Goal: Transaction & Acquisition: Purchase product/service

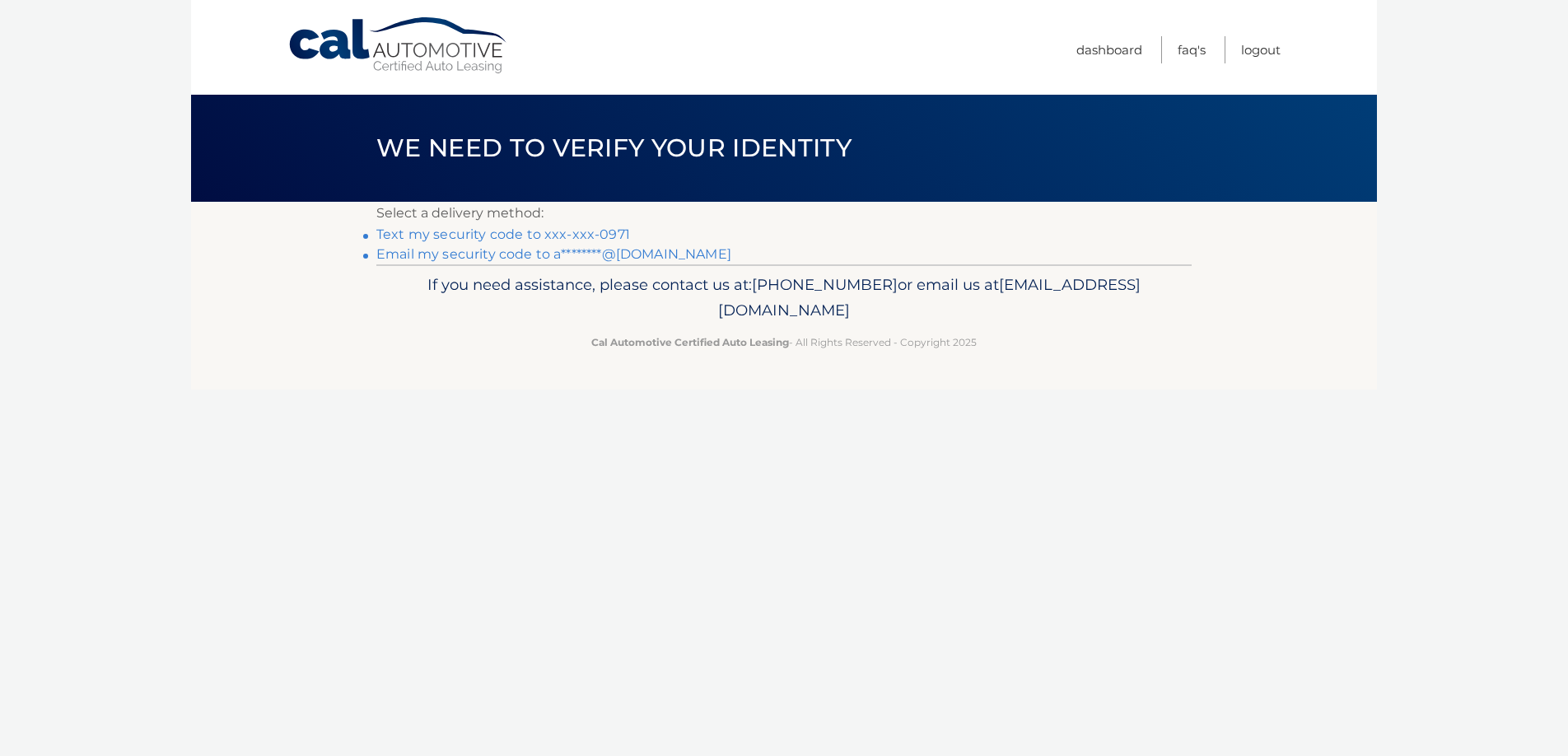
click at [593, 238] on link "Text my security code to xxx-xxx-0971" at bounding box center [503, 234] width 254 height 15
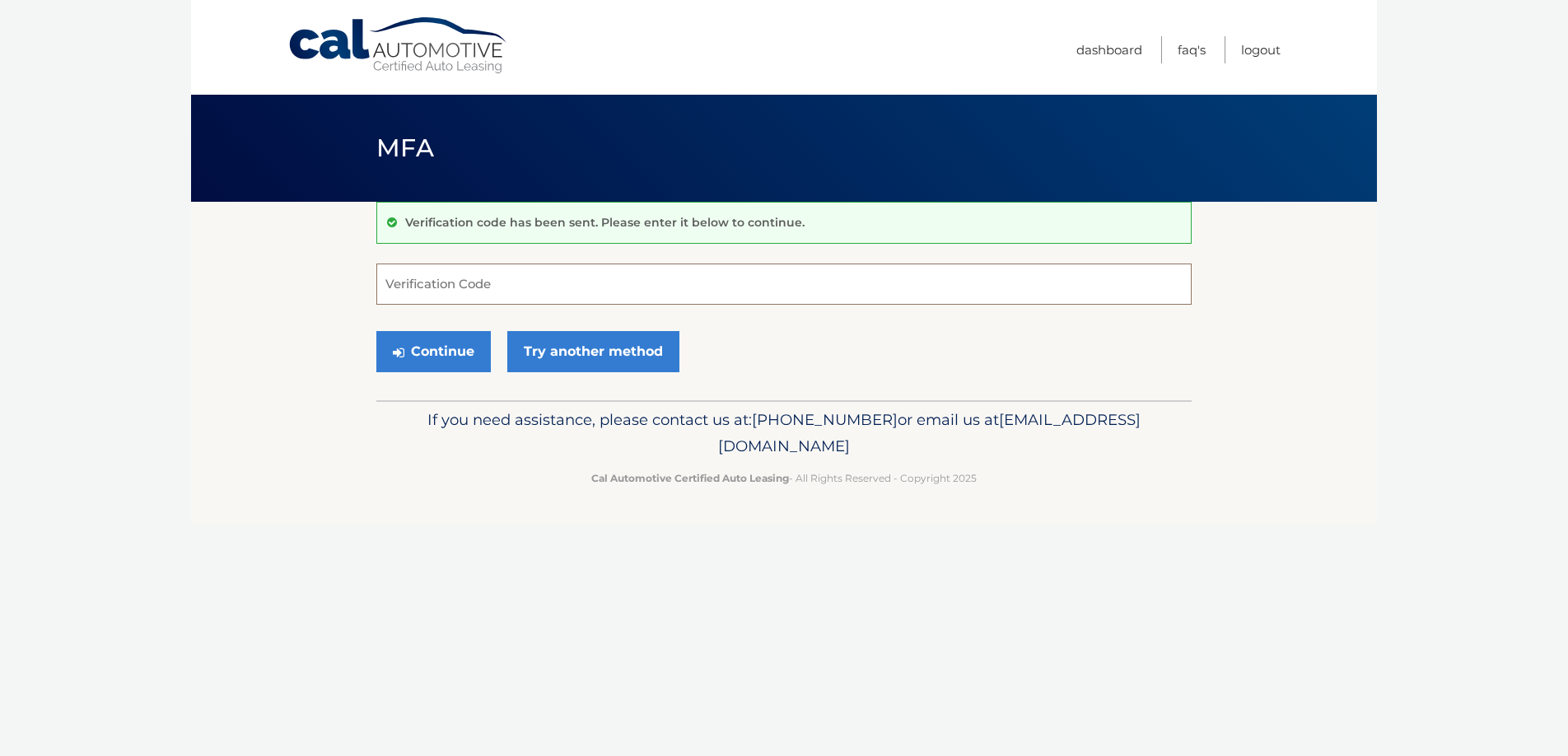
click at [567, 290] on input "Verification Code" at bounding box center [784, 284] width 815 height 41
click at [590, 268] on input "Verification Code" at bounding box center [784, 284] width 815 height 41
type input "055588"
click at [446, 352] on button "Continue" at bounding box center [433, 352] width 114 height 41
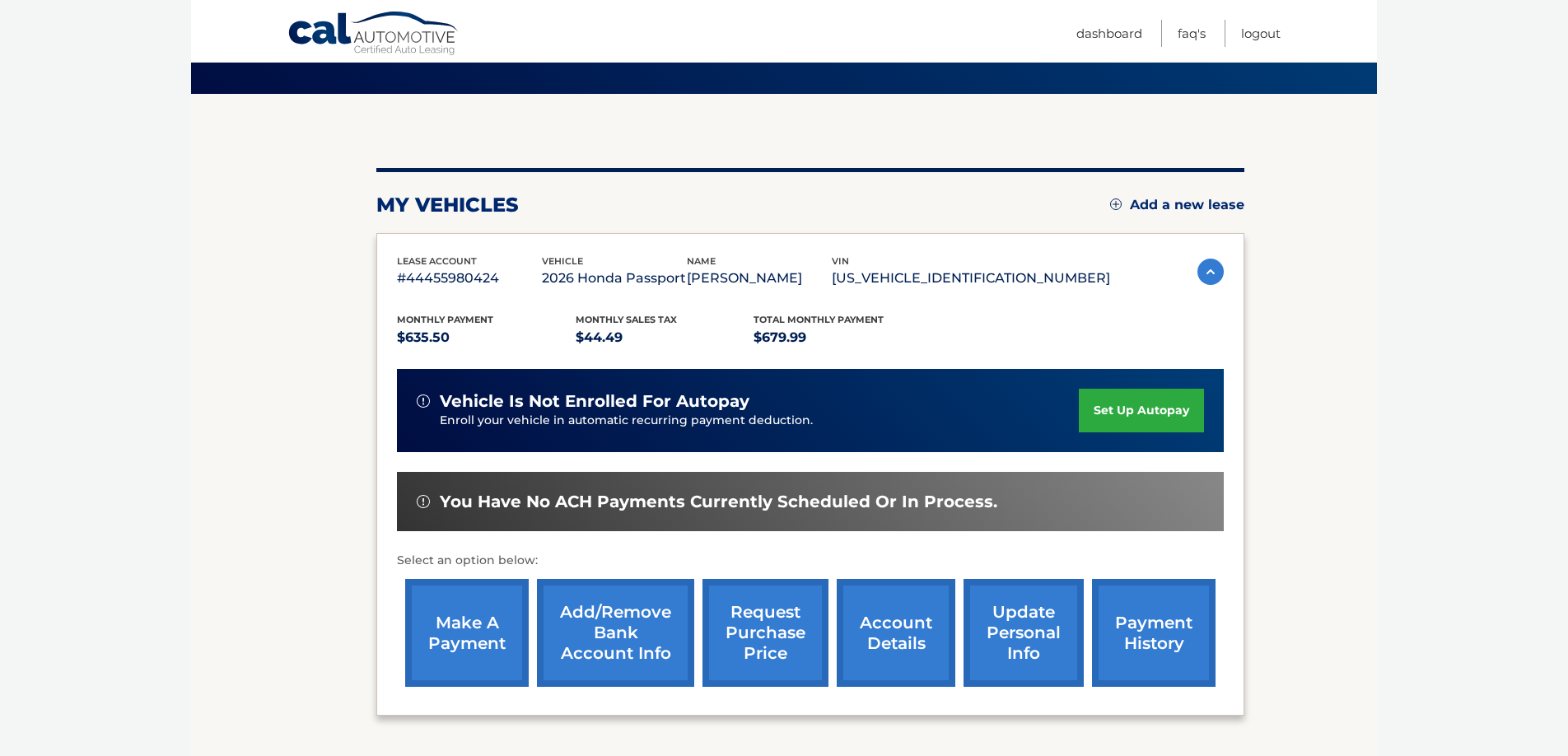
scroll to position [97, 0]
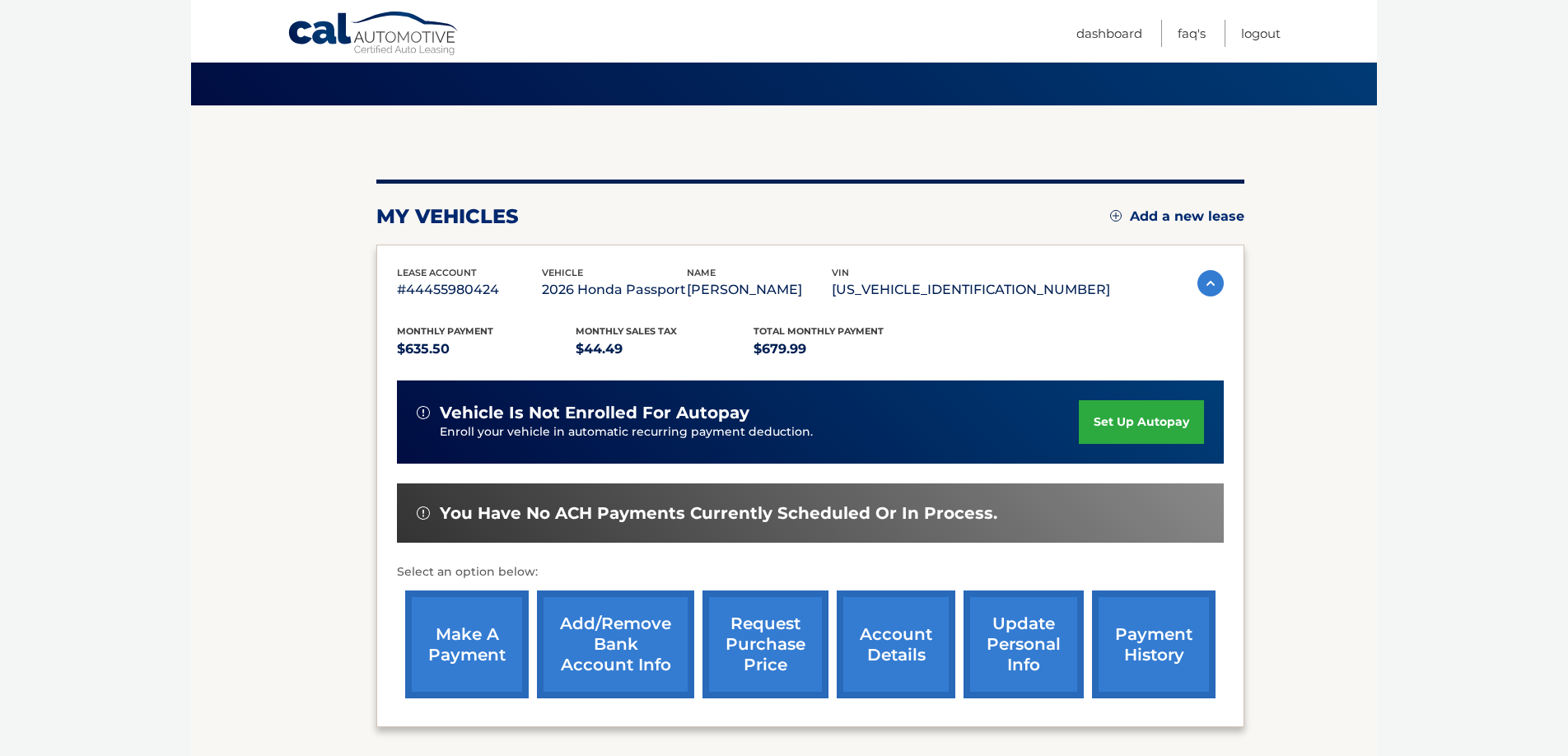
click at [513, 632] on link "make a payment" at bounding box center [466, 644] width 124 height 108
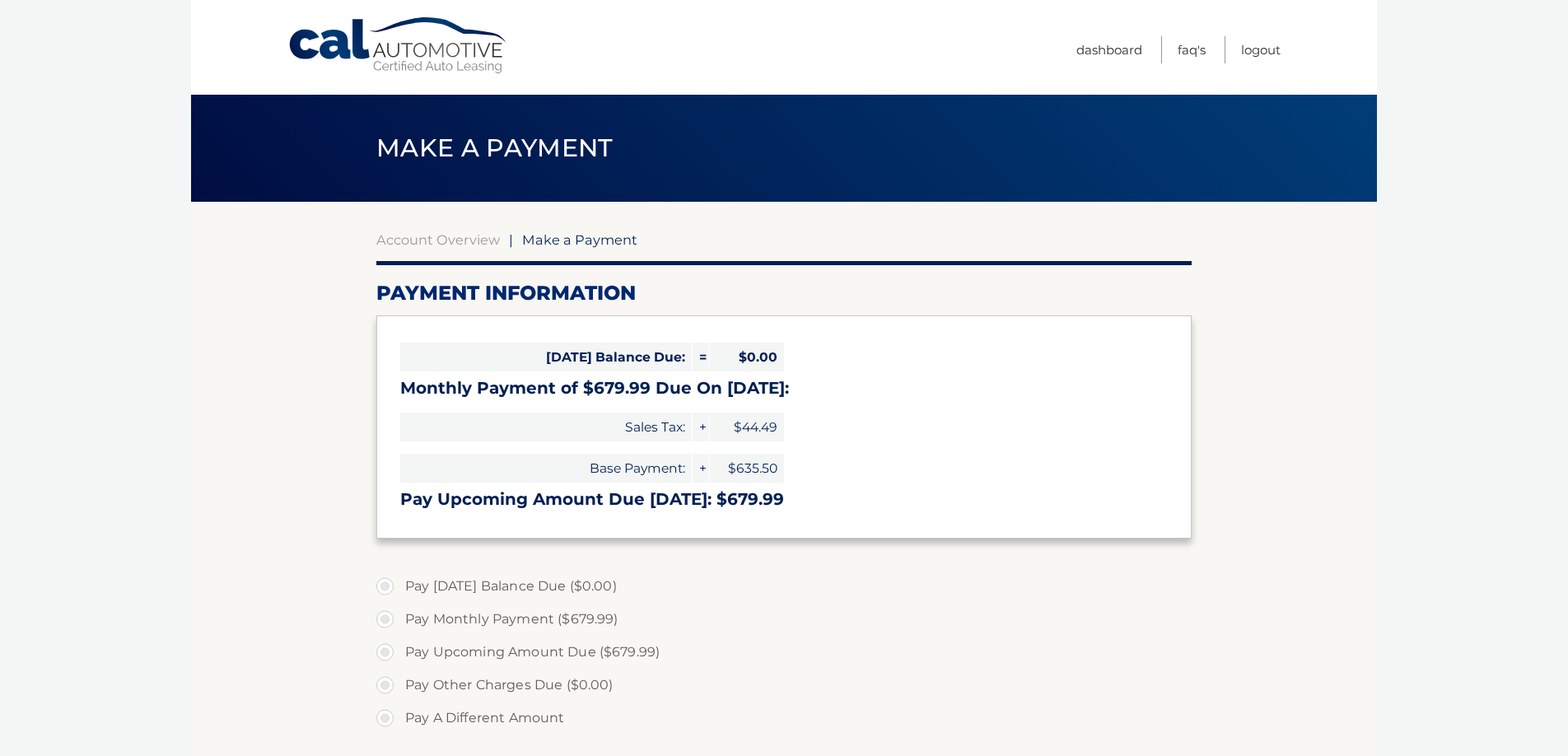
select select "M2NiZjY0NzItZjYyYS00NTJjLTk3ZDItNzgzYmIxY2UwN2Nm"
click at [395, 621] on label "Pay Monthly Payment ($679.99)" at bounding box center [784, 619] width 815 height 33
click at [395, 621] on input "Pay Monthly Payment ($679.99)" at bounding box center [391, 616] width 16 height 27
radio input "true"
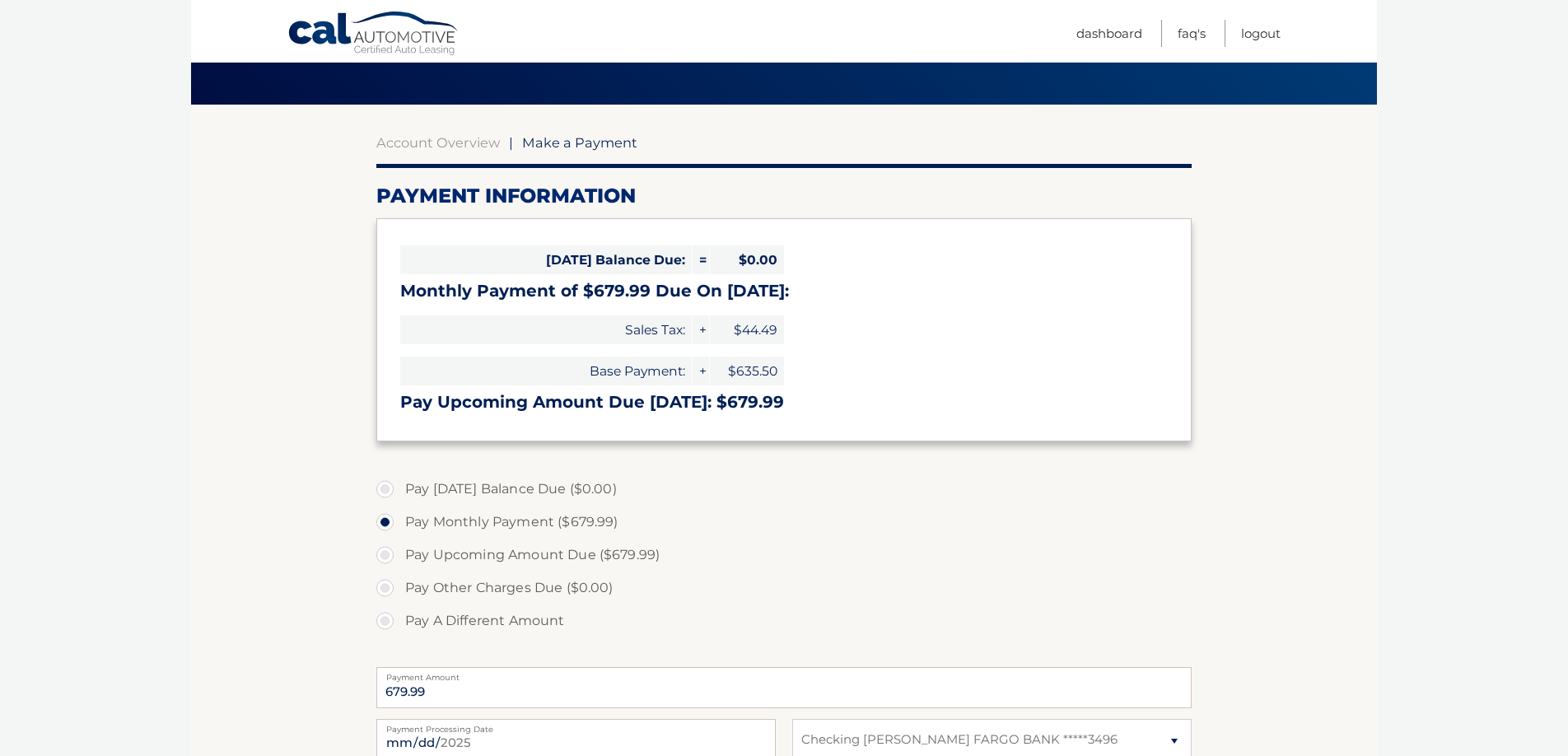
scroll to position [103, 0]
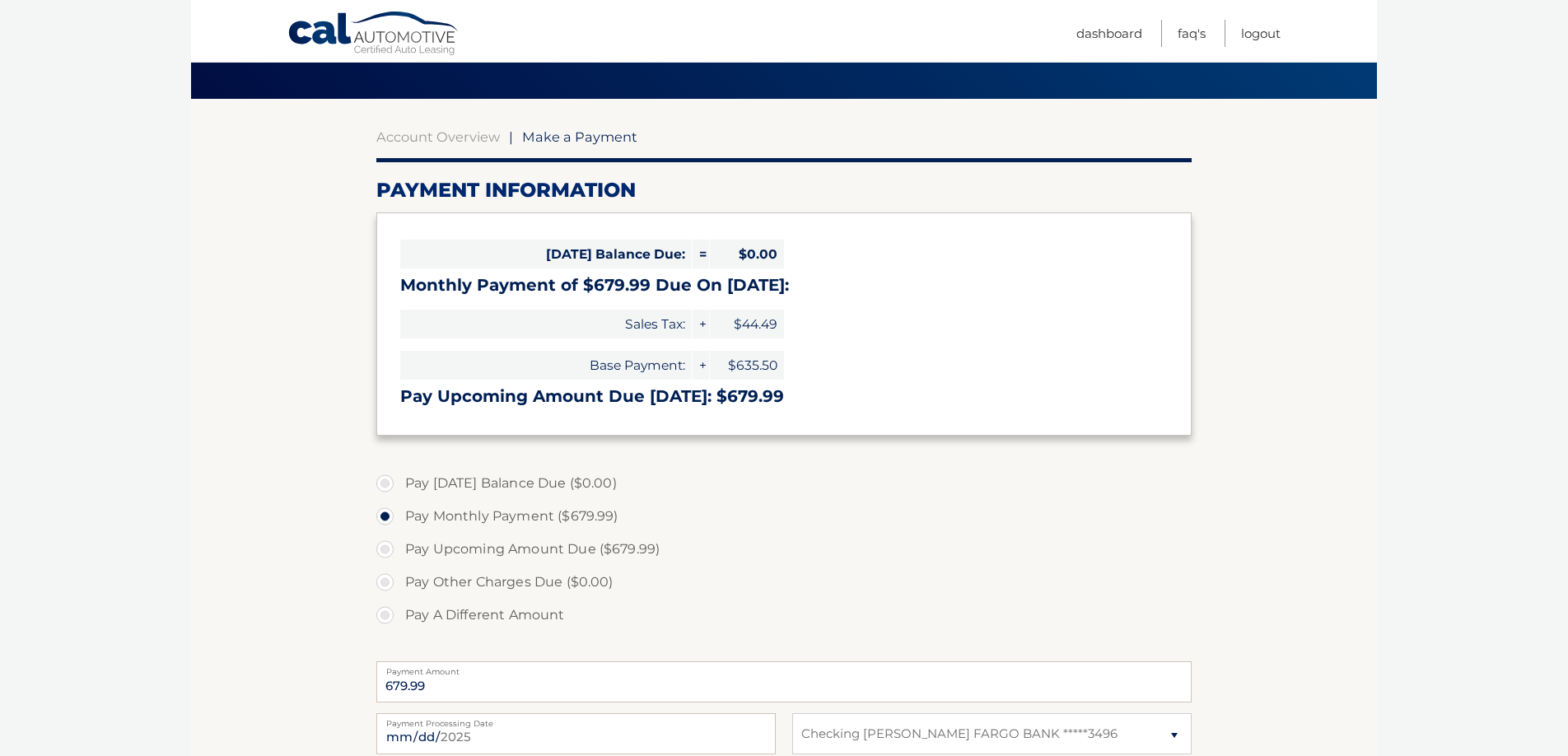
click at [396, 553] on label "Pay Upcoming Amount Due ($679.99)" at bounding box center [784, 549] width 815 height 33
click at [396, 553] on input "Pay Upcoming Amount Due ($679.99)" at bounding box center [391, 546] width 16 height 27
radio input "true"
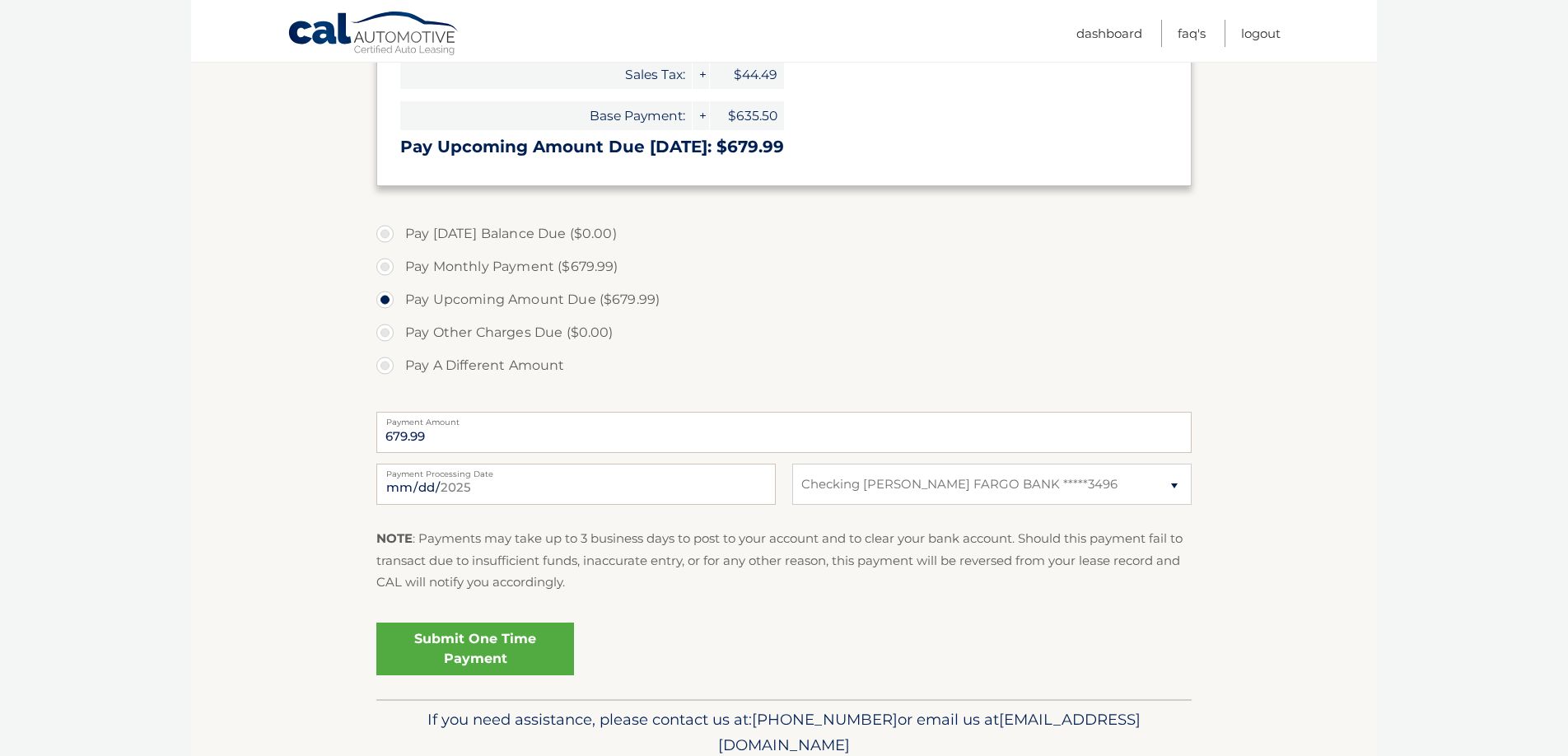
scroll to position [362, 0]
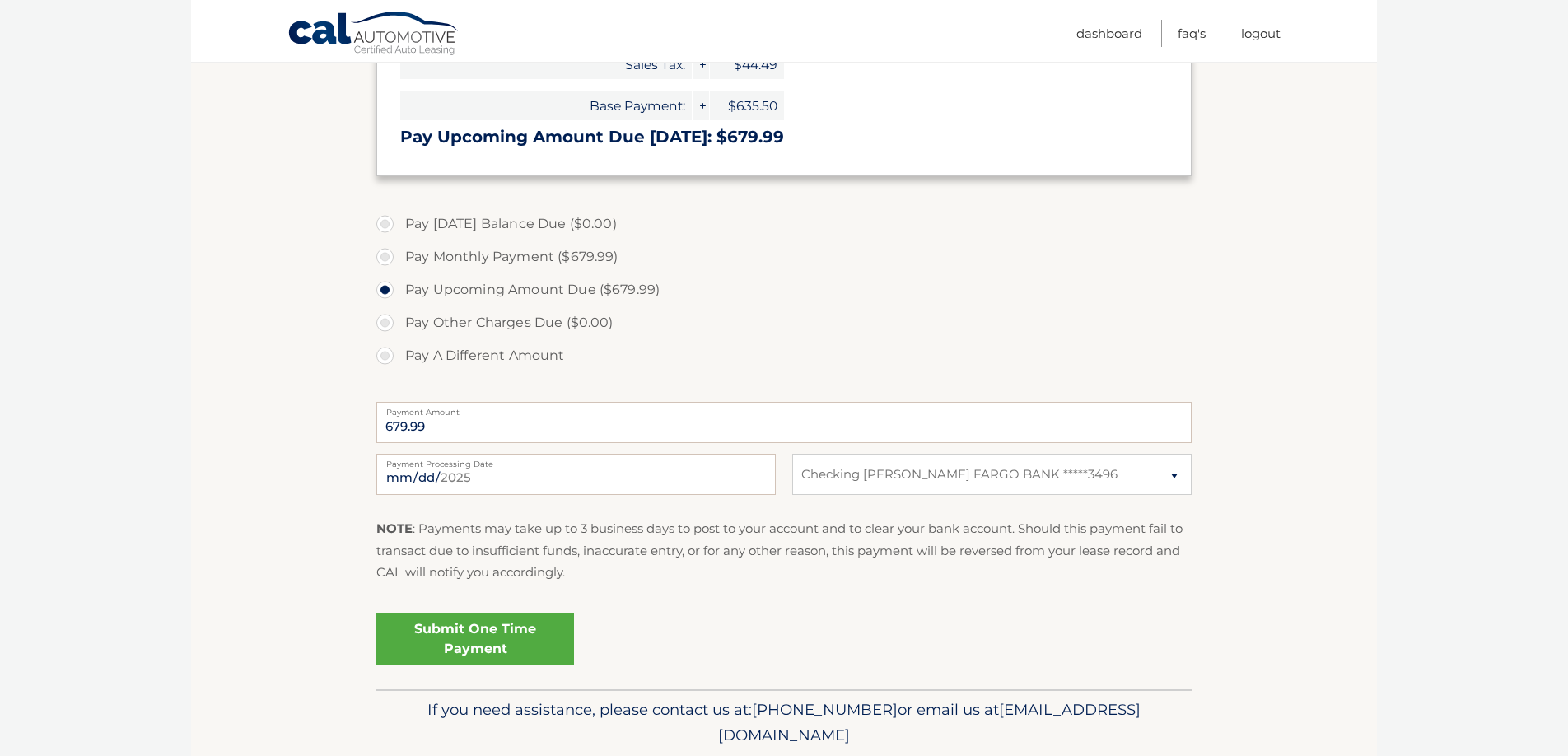
click at [536, 627] on link "Submit One Time Payment" at bounding box center [475, 639] width 197 height 53
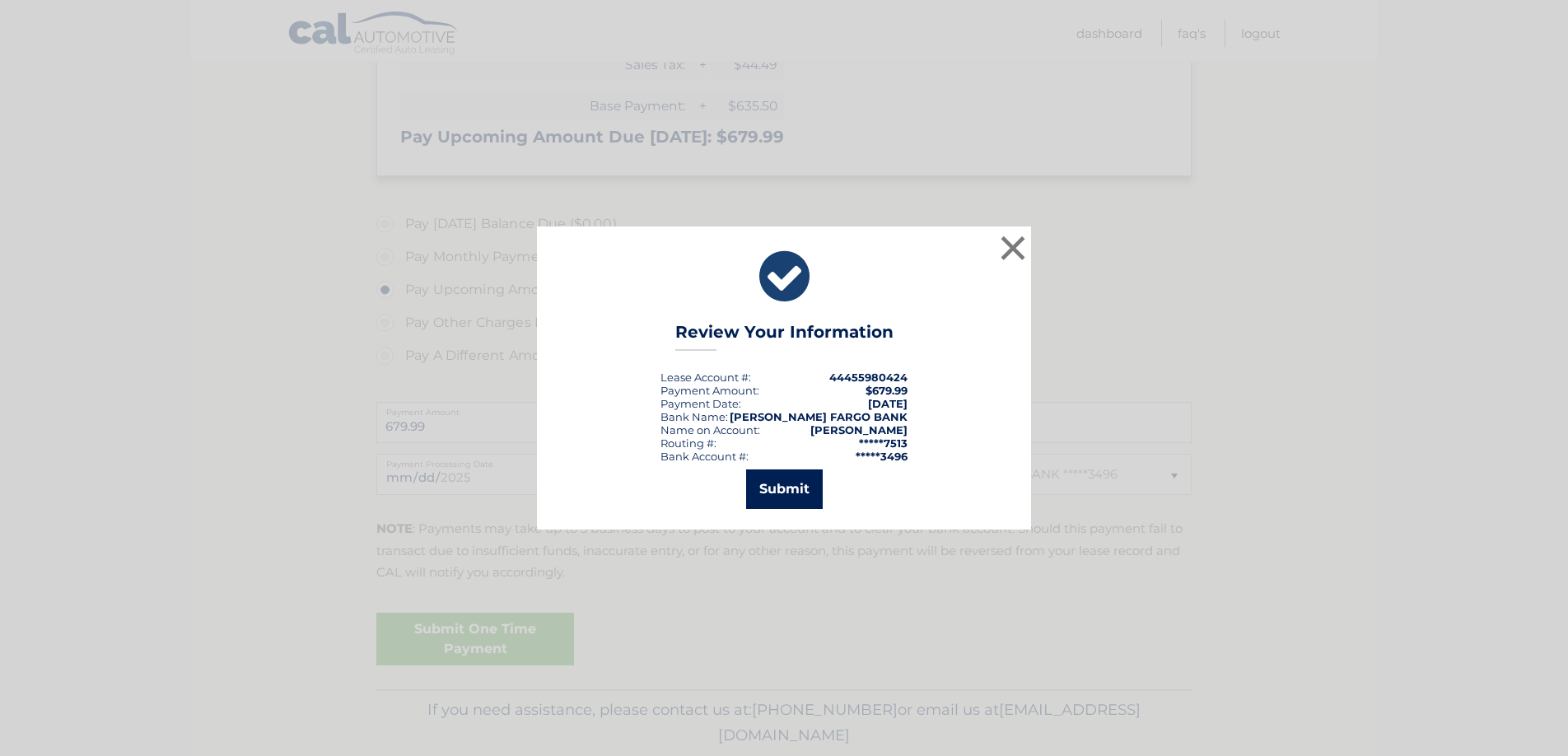
click at [792, 495] on button "Submit" at bounding box center [784, 489] width 77 height 39
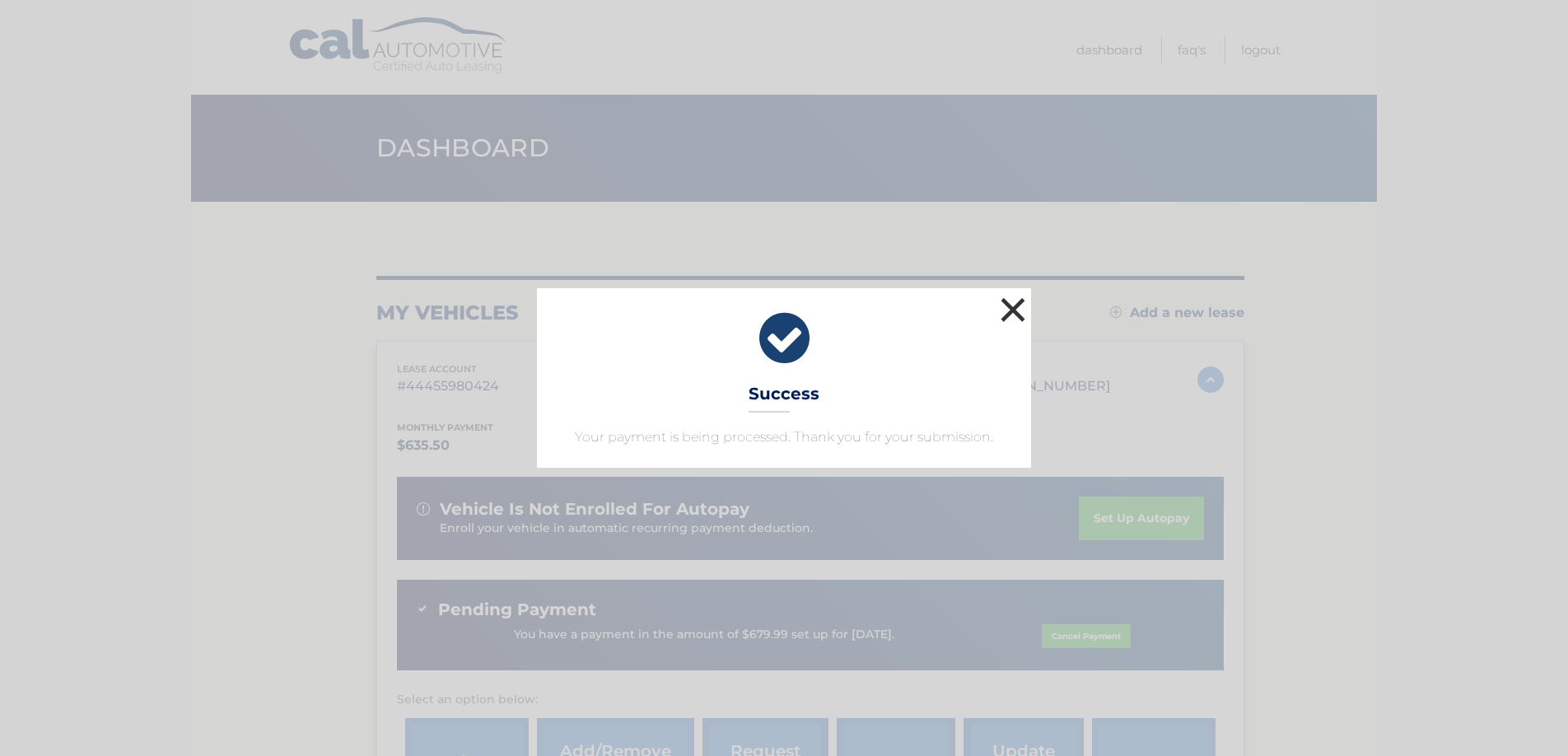
click at [1004, 313] on button "×" at bounding box center [1012, 309] width 33 height 33
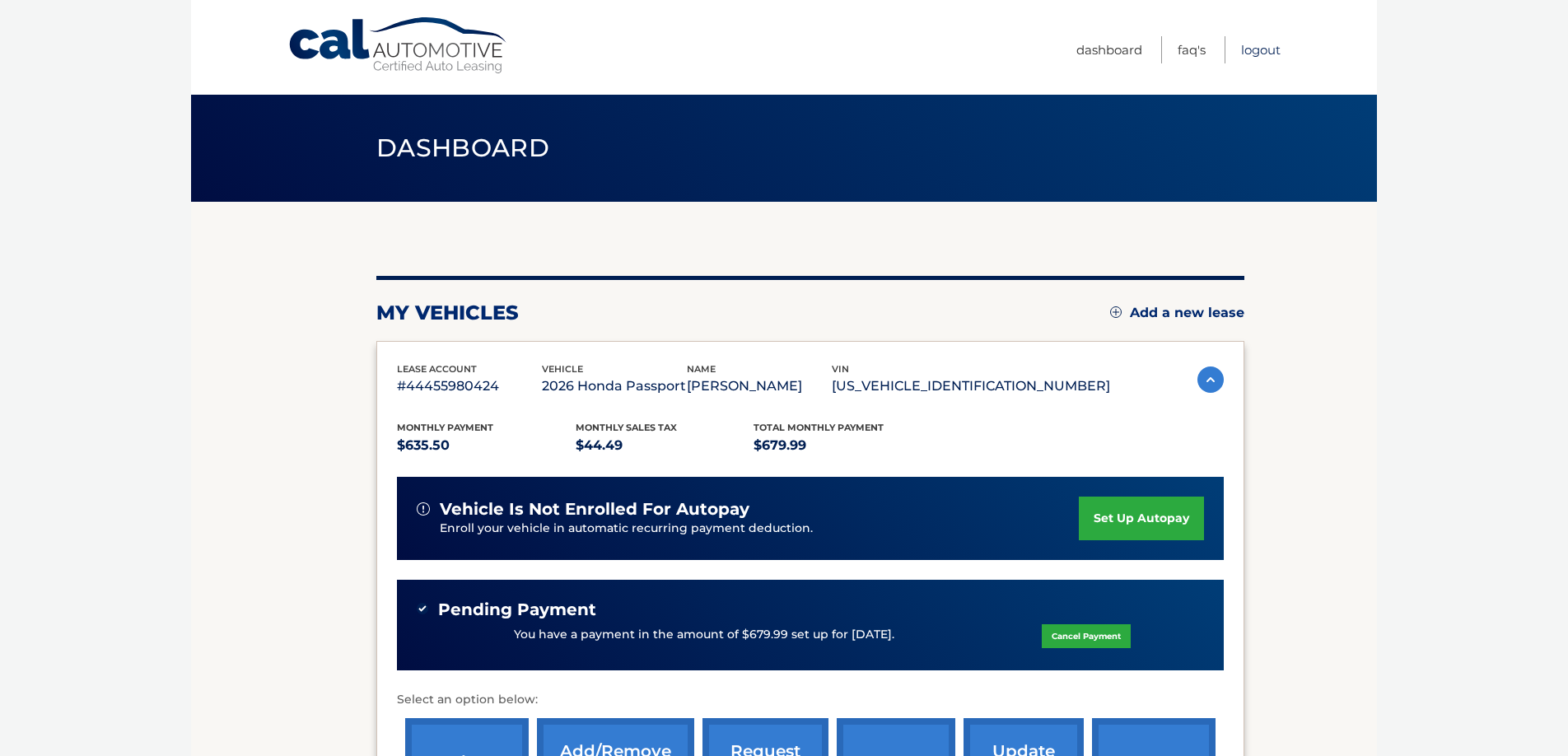
click at [1260, 47] on link "Logout" at bounding box center [1260, 50] width 39 height 27
